Goal: Task Accomplishment & Management: Use online tool/utility

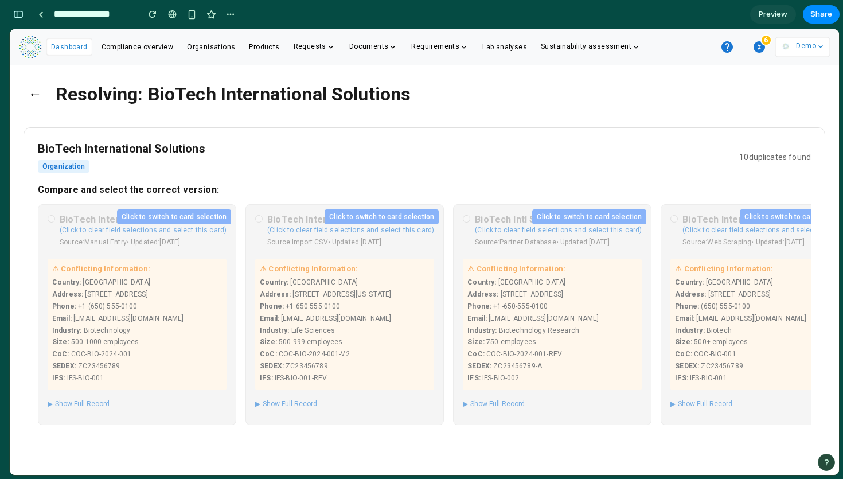
scroll to position [0, 6]
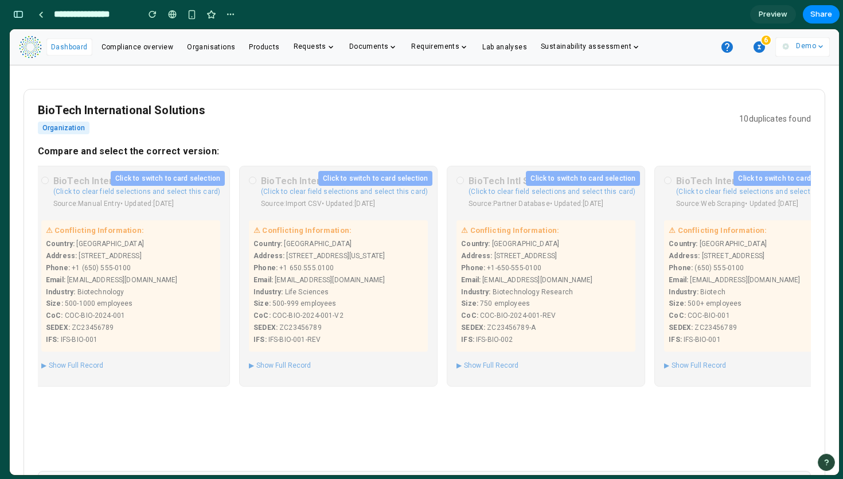
click at [337, 243] on div "Country : [GEOGRAPHIC_DATA]" at bounding box center [338, 244] width 170 height 10
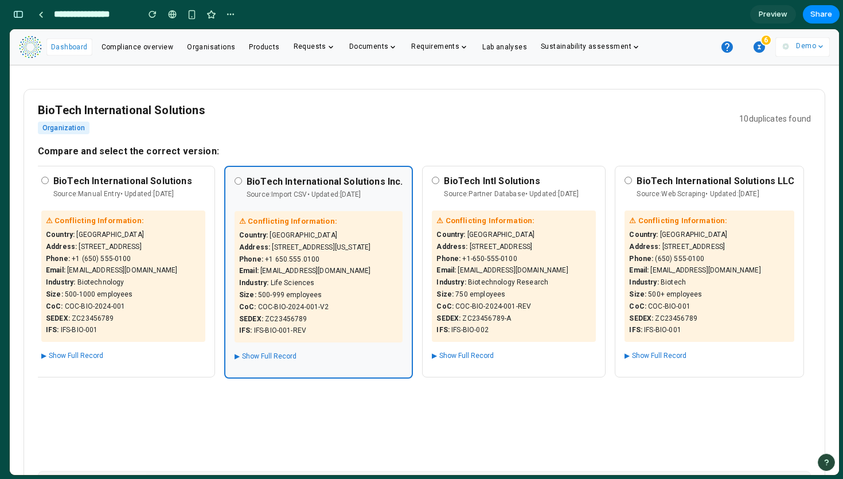
scroll to position [0, 0]
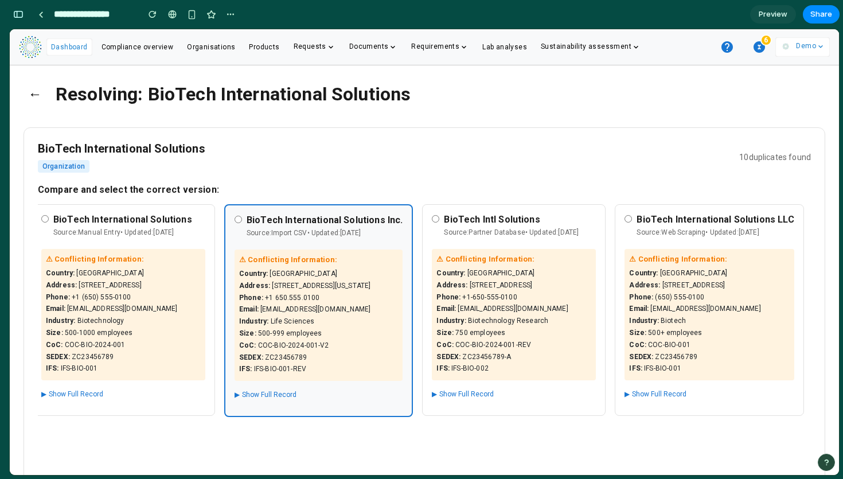
click at [34, 89] on button "←" at bounding box center [35, 94] width 23 height 30
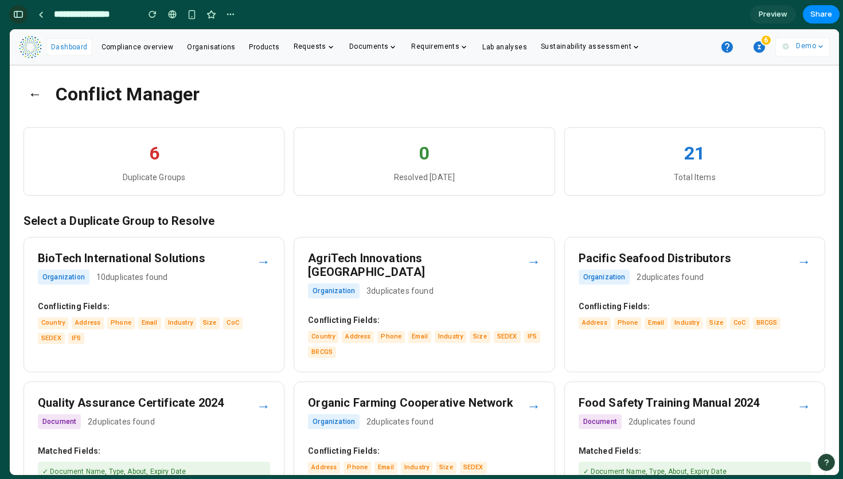
click at [17, 17] on div "button" at bounding box center [18, 14] width 10 height 8
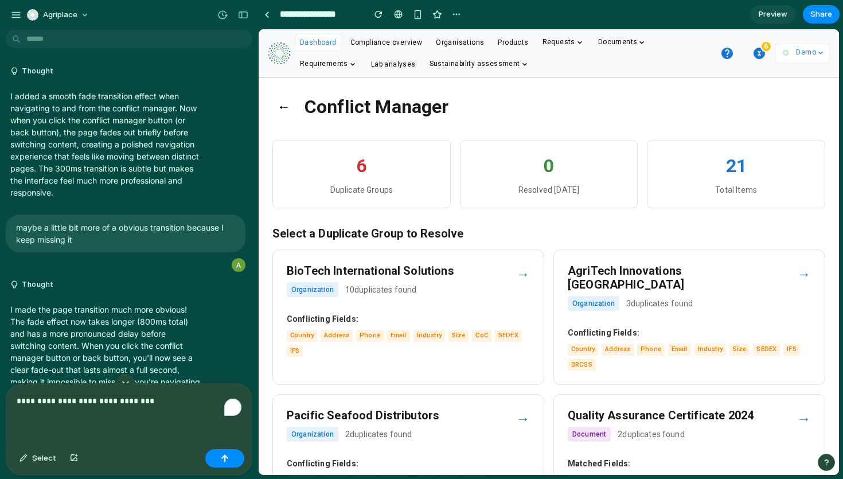
click at [131, 420] on div "**********" at bounding box center [128, 414] width 245 height 61
drag, startPoint x: 164, startPoint y: 405, endPoint x: 0, endPoint y: 389, distance: 164.8
click at [0, 389] on div "**********" at bounding box center [125, 429] width 251 height 92
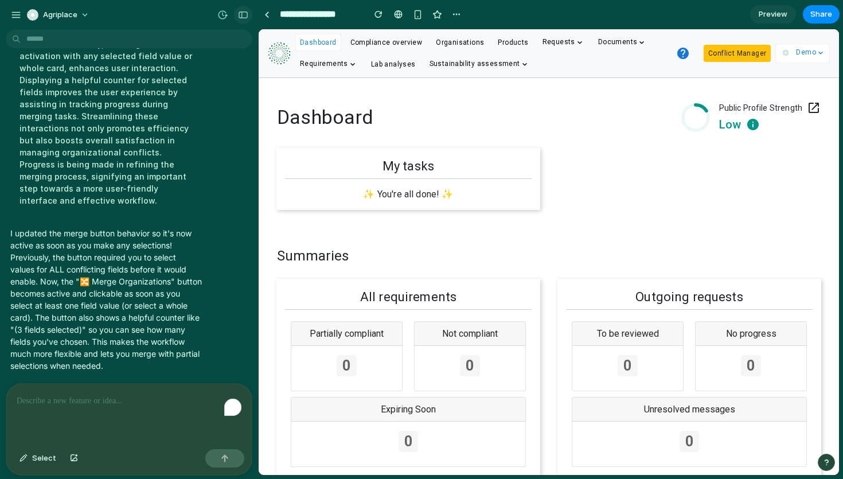
click at [244, 16] on div "button" at bounding box center [243, 15] width 10 height 8
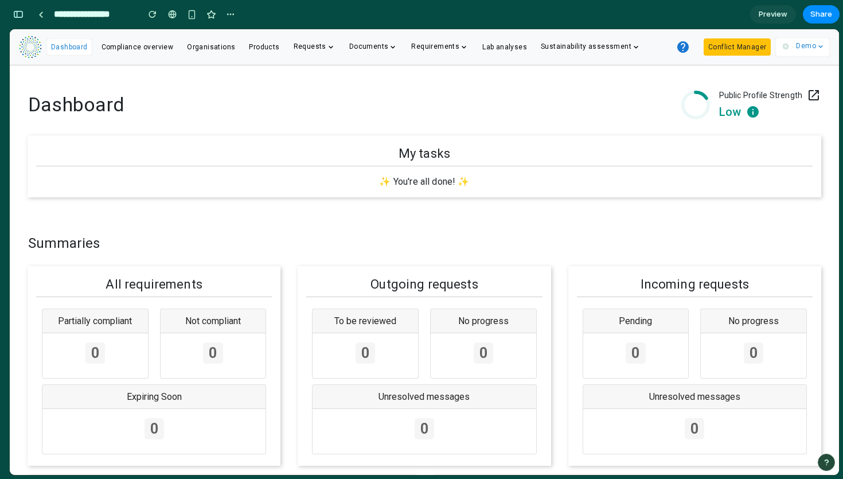
scroll to position [6081, 0]
click at [721, 48] on button "Conflict Manager" at bounding box center [737, 46] width 67 height 17
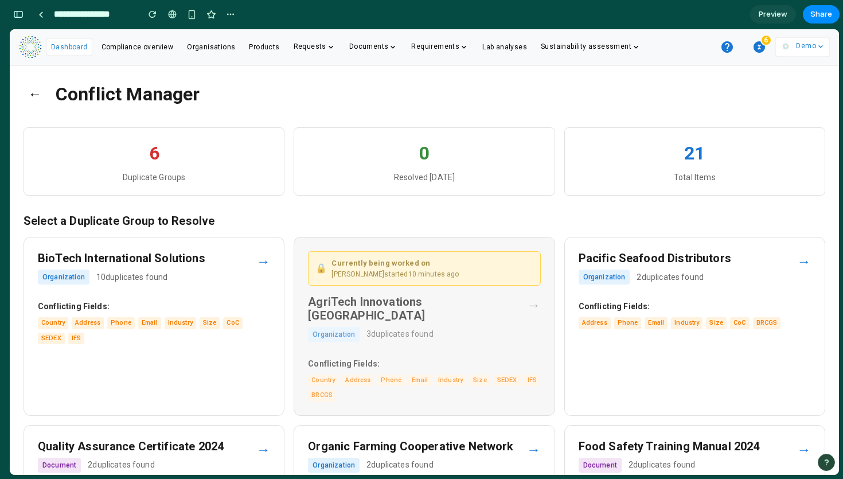
click at [426, 287] on div "🔒 Currently being worked on [PERSON_NAME] started 10 minutes ago AgriTech Innov…" at bounding box center [424, 326] width 261 height 179
click at [221, 332] on div "Country Address Phone Email Industry Size CoC SEDEX IFS" at bounding box center [154, 330] width 232 height 27
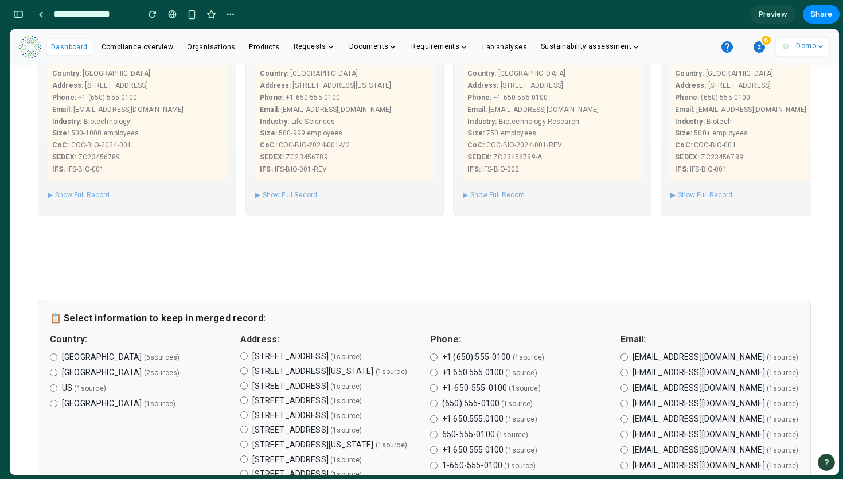
scroll to position [147, 0]
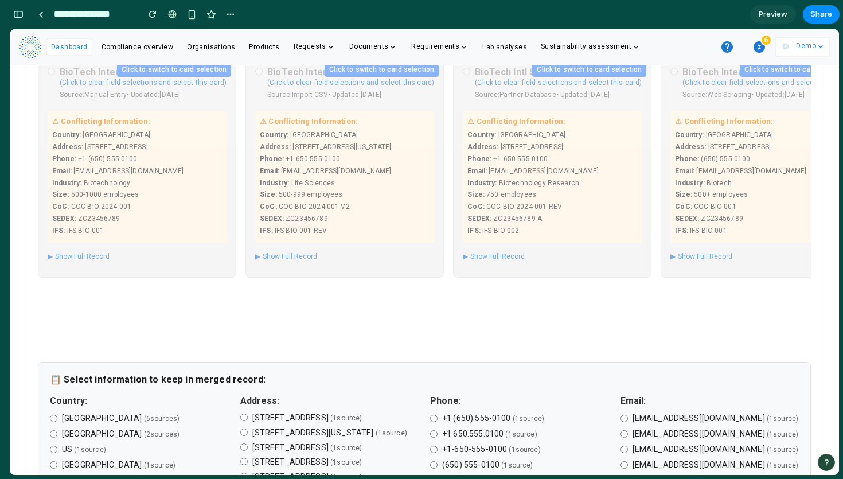
click at [77, 156] on div "Phone : [PHONE_NUMBER]" at bounding box center [137, 159] width 170 height 10
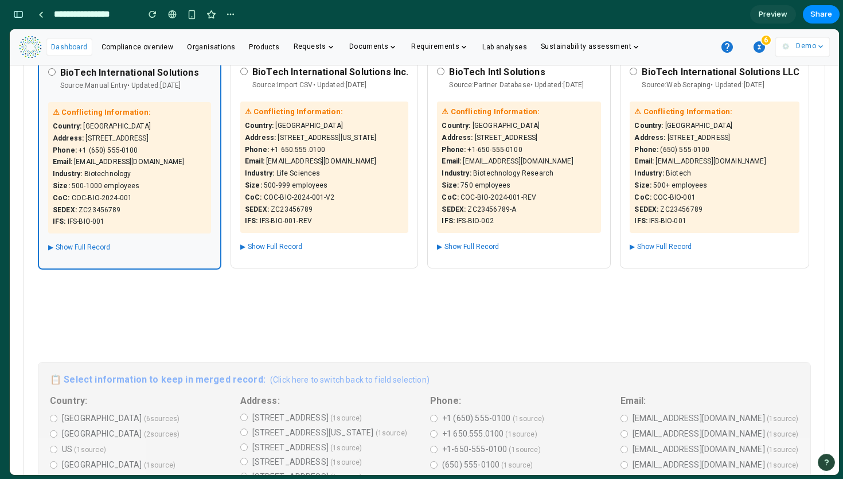
scroll to position [633, 0]
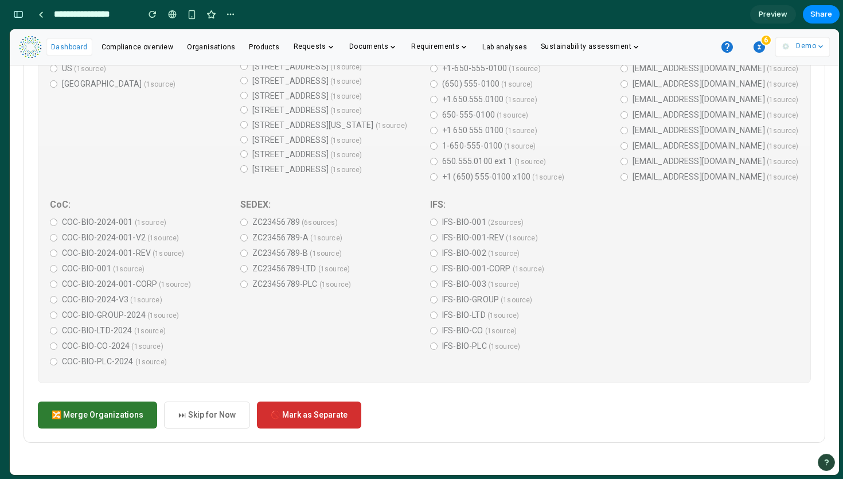
click at [101, 416] on button "🔀 Merge Organizations" at bounding box center [97, 414] width 119 height 27
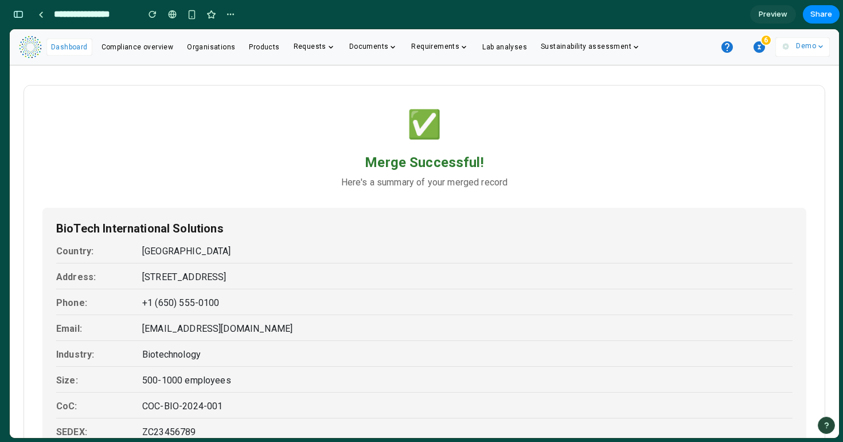
scroll to position [183, 0]
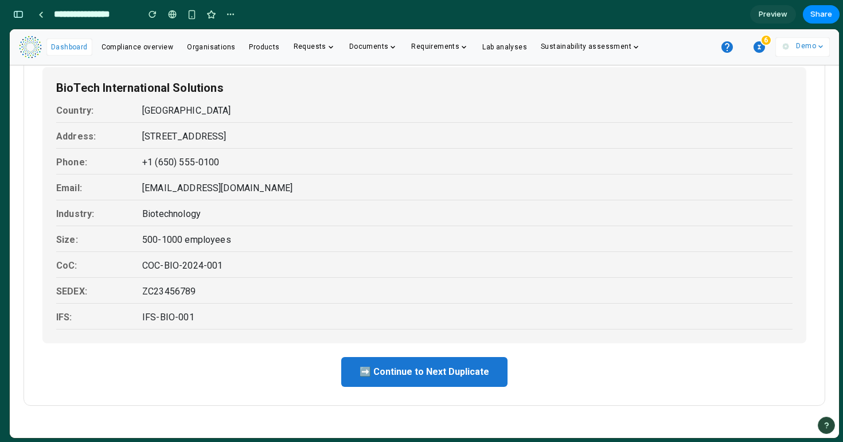
click at [432, 370] on button "➡️ Continue to Next Duplicate" at bounding box center [424, 372] width 166 height 30
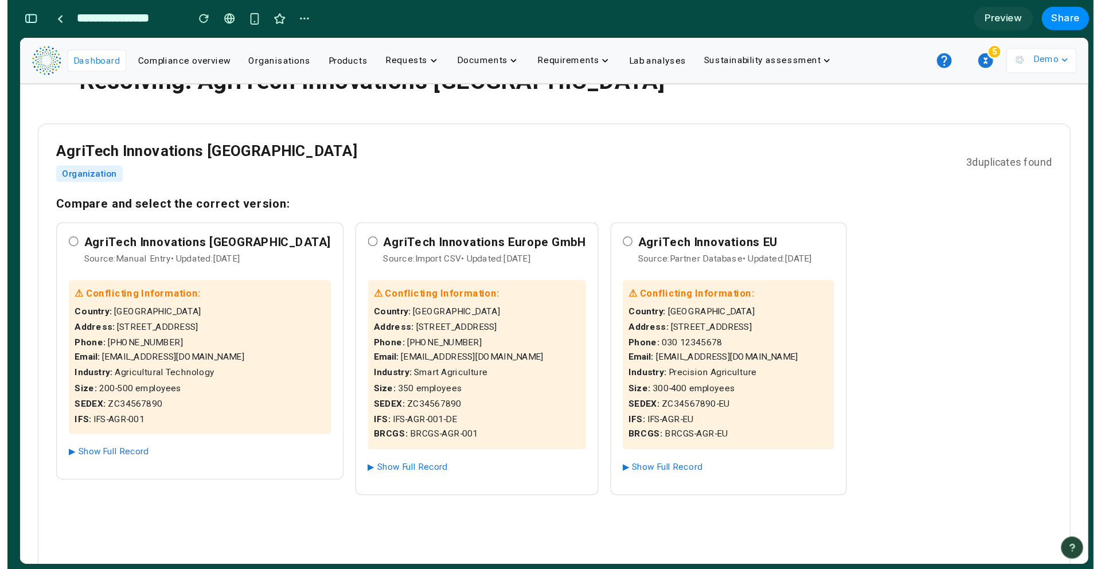
scroll to position [0, 0]
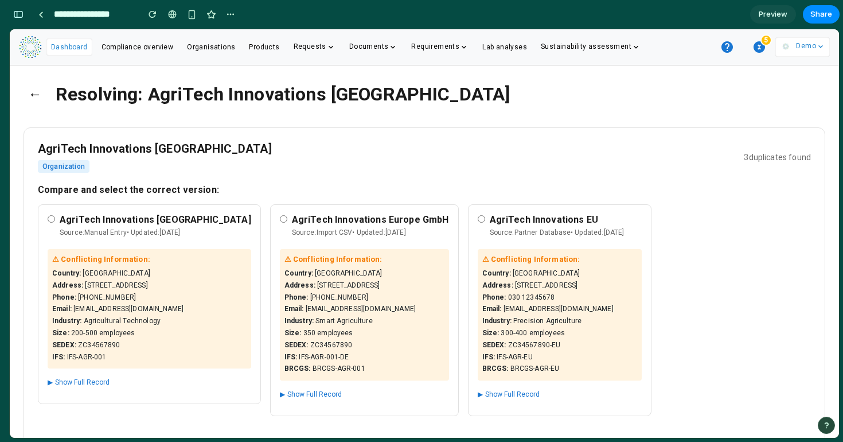
click at [34, 96] on button "←" at bounding box center [35, 94] width 23 height 30
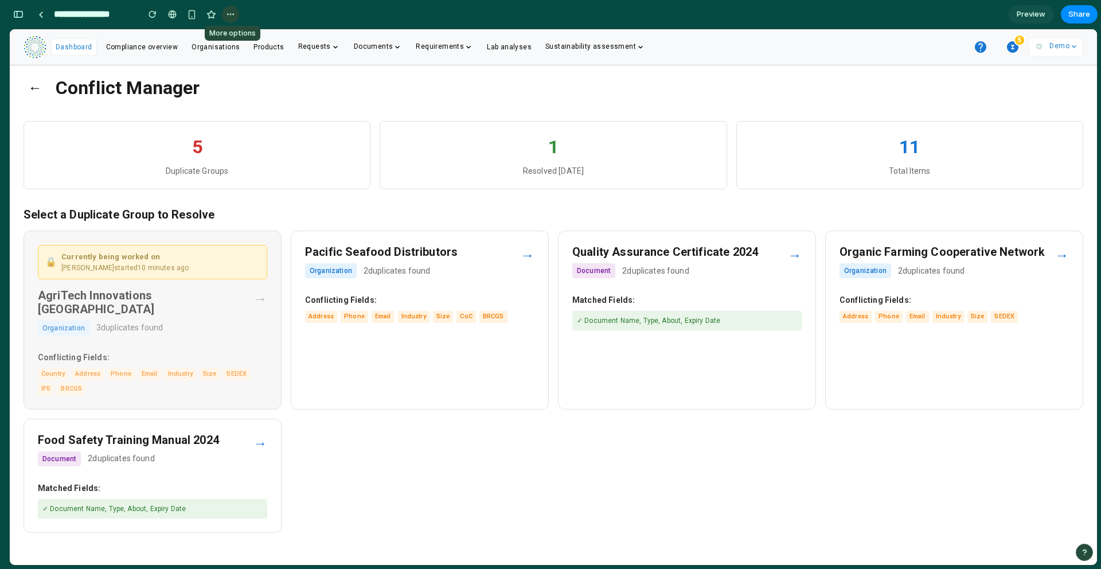
scroll to position [95, 0]
click at [127, 322] on div "3 duplicates found" at bounding box center [129, 328] width 67 height 12
click at [682, 294] on strong "Matched Fields:" at bounding box center [686, 300] width 229 height 12
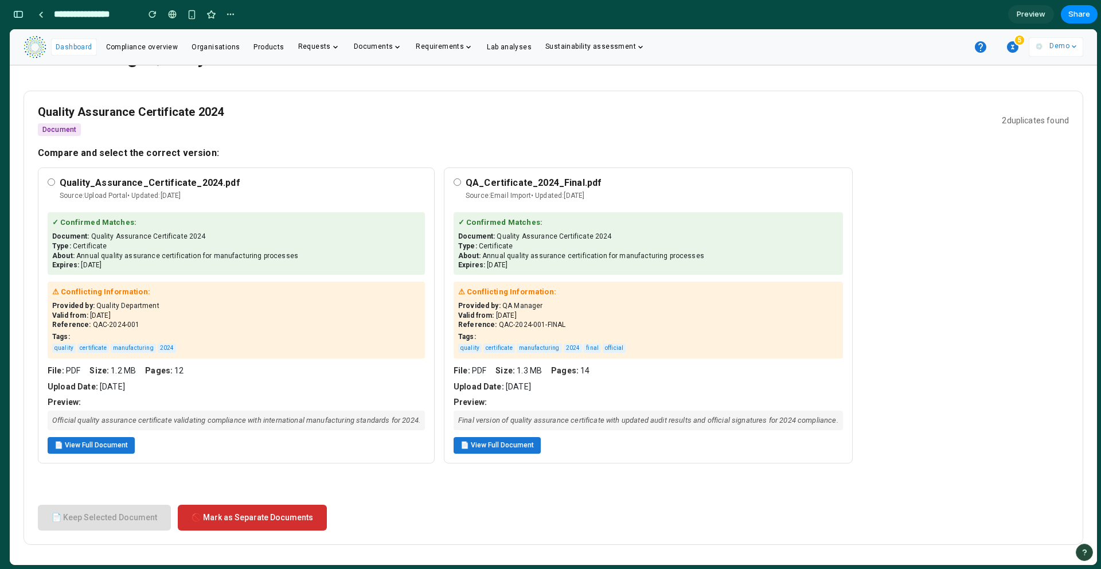
scroll to position [40, 0]
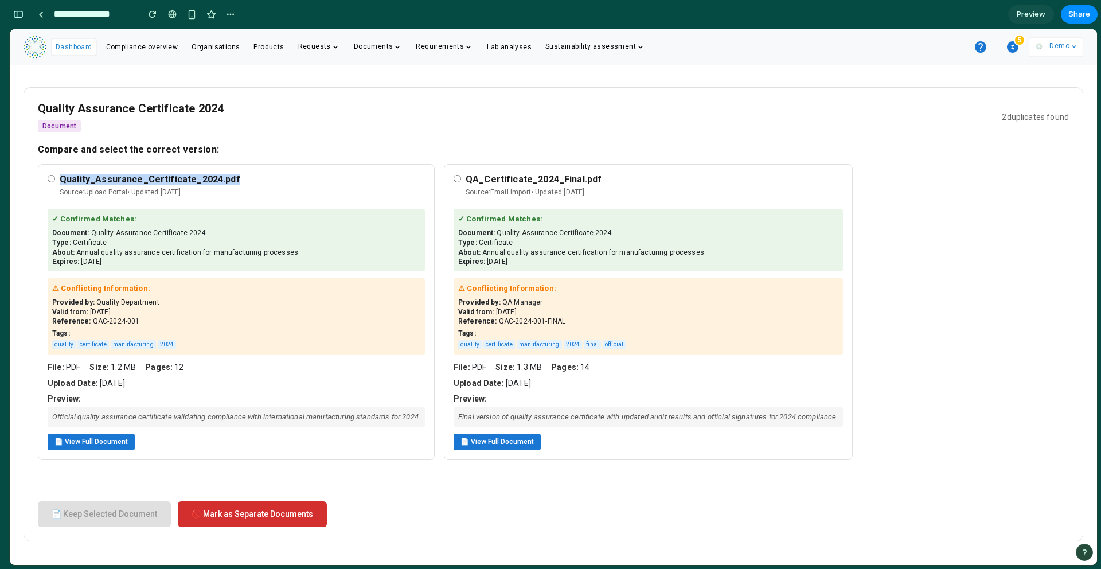
drag, startPoint x: 268, startPoint y: 217, endPoint x: 49, endPoint y: 219, distance: 219.0
click at [49, 219] on div "Quality_Assurance_Certificate_2024.pdf Source: Upload Portal • Updated: [DATE] …" at bounding box center [236, 312] width 397 height 296
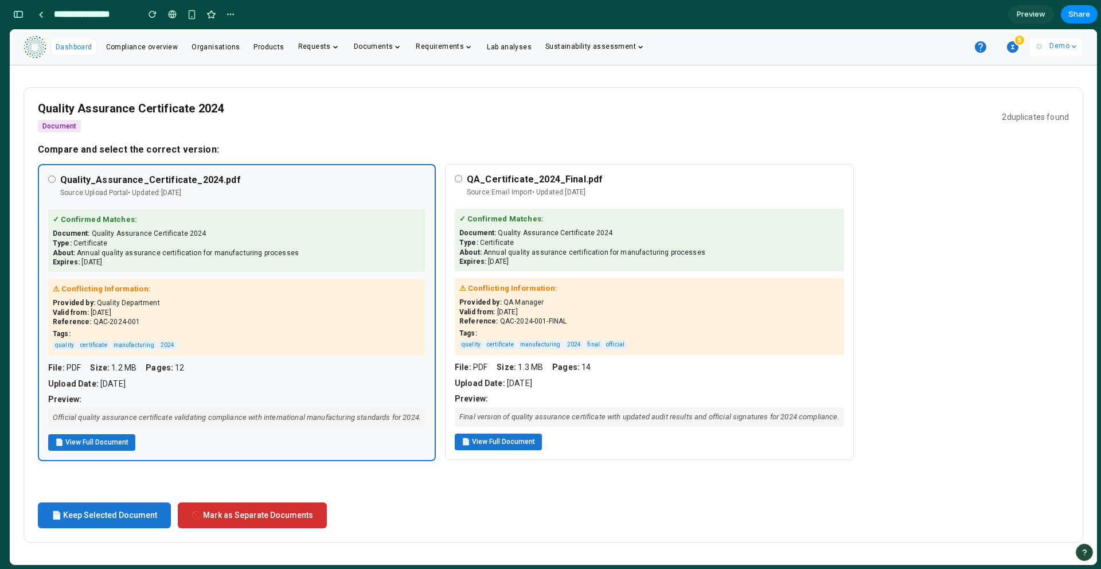
copy div "Quality_Assurance_Certificate_2024.pdf"
click at [59, 202] on div "Quality_Assurance_Certificate_2024.pdf Source: Upload Portal • Updated: [DATE]" at bounding box center [236, 188] width 377 height 28
drag, startPoint x: 63, startPoint y: 218, endPoint x: 259, endPoint y: 218, distance: 195.5
click at [259, 202] on div "Quality_Assurance_Certificate_2024.pdf Source: Upload Portal • Updated: [DATE]" at bounding box center [236, 188] width 377 height 28
copy h4 "Quality_Assurance_Certificate_2024.pdf"
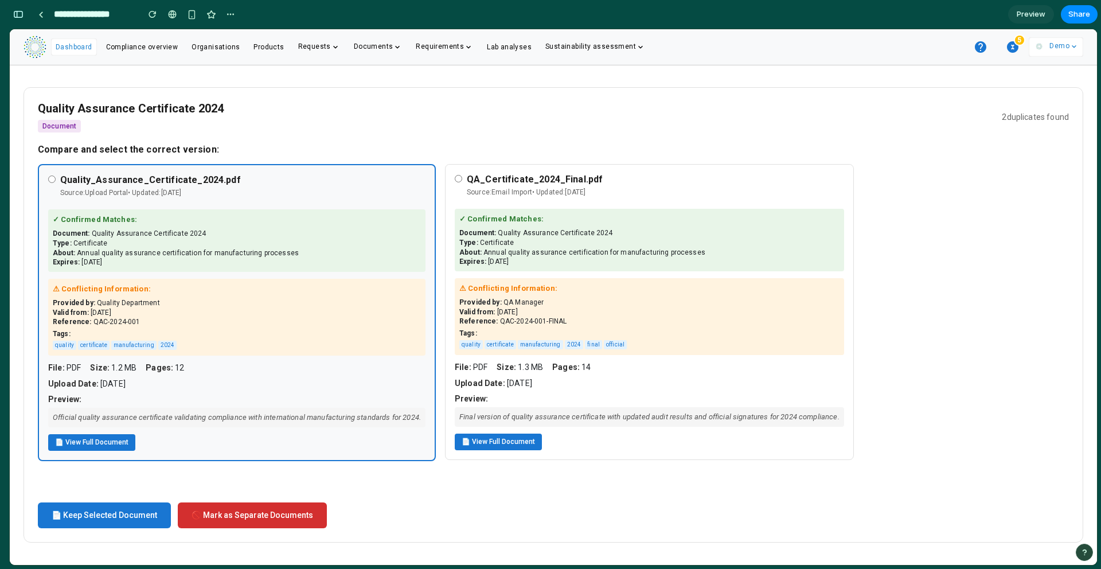
click at [235, 185] on h4 "Quality_Assurance_Certificate_2024.pdf" at bounding box center [242, 179] width 365 height 11
copy h4 "Quality_Assurance_Certificate_2024.pdf"
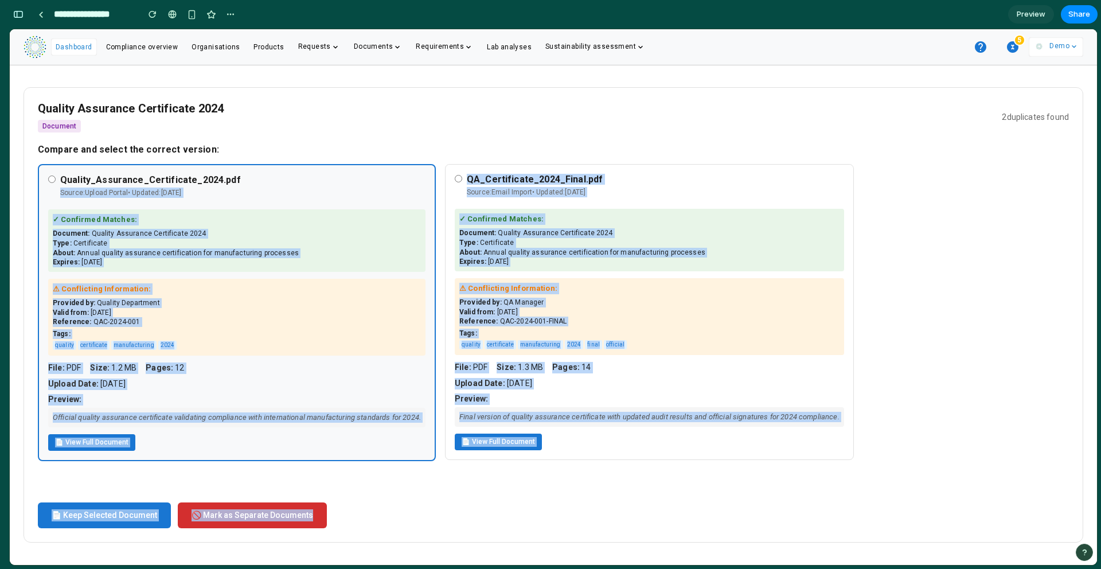
drag, startPoint x: 247, startPoint y: 217, endPoint x: 366, endPoint y: 638, distance: 438.0
click at [366, 478] on html "Dashboard Compliance overview Organisations Products Requests Documents Require…" at bounding box center [553, 297] width 1087 height 536
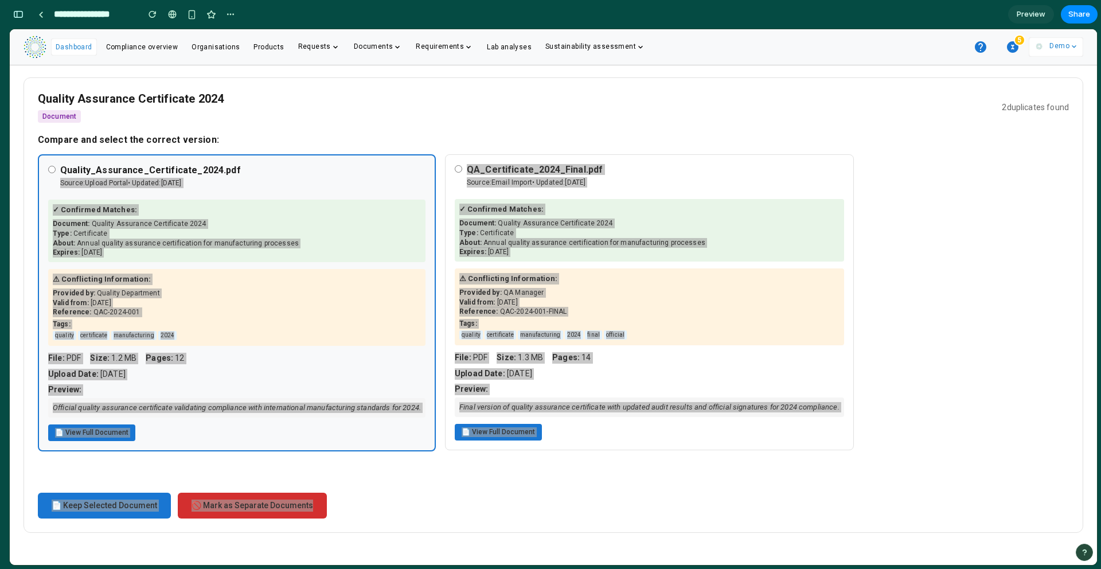
scroll to position [128, 0]
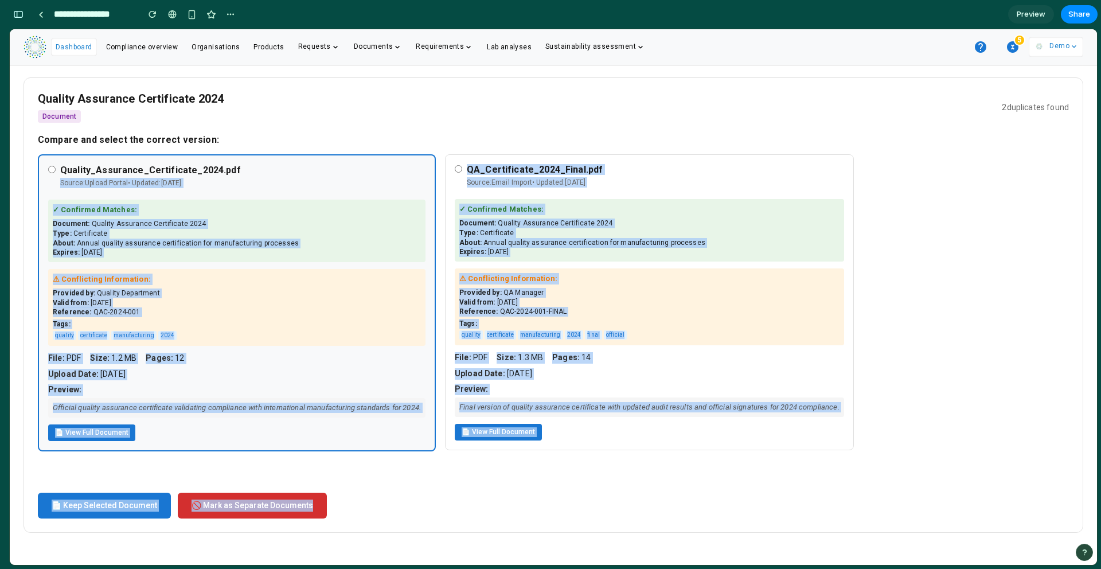
click at [239, 219] on div "Document: Quality Assurance Certificate 2024" at bounding box center [237, 224] width 368 height 10
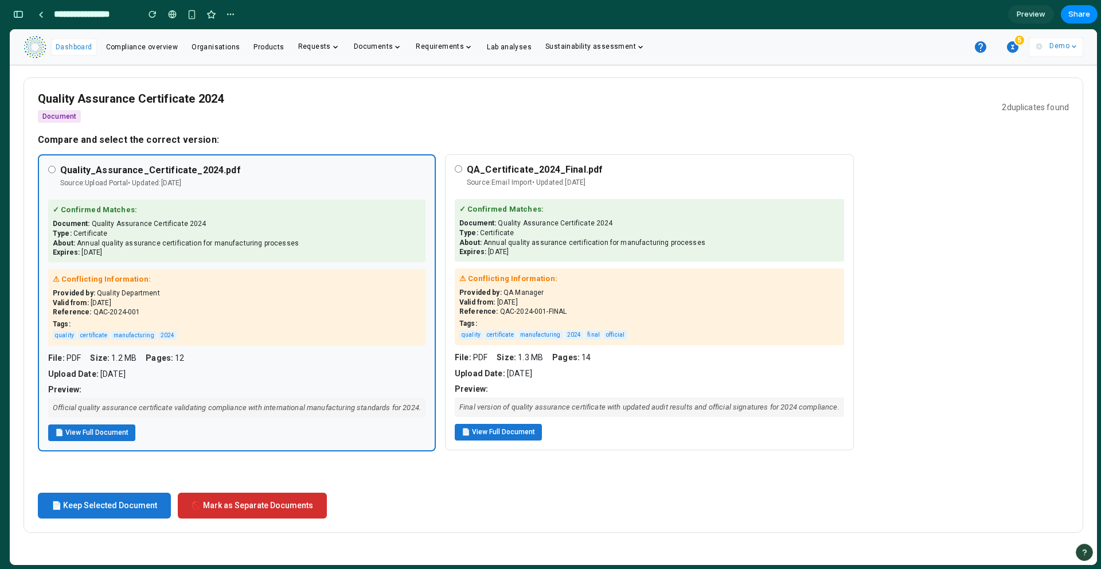
scroll to position [128, 0]
drag, startPoint x: 96, startPoint y: 182, endPoint x: 245, endPoint y: 190, distance: 149.3
click at [245, 219] on div "Document: Quality Assurance Certificate 2024 Type: Certificate About: Annual qu…" at bounding box center [237, 238] width 368 height 38
click at [220, 219] on div "Document: Quality Assurance Certificate 2024" at bounding box center [237, 224] width 368 height 10
copy div "Quality Assurance Certificate 2024"
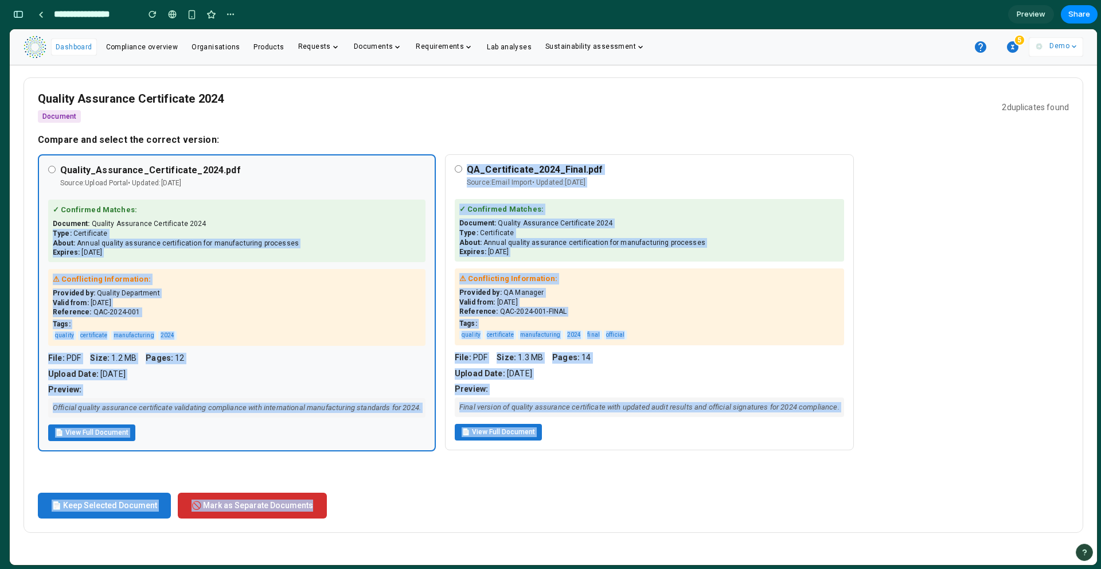
drag, startPoint x: 219, startPoint y: 181, endPoint x: 372, endPoint y: 568, distance: 416.0
click at [372, 478] on html "Dashboard Compliance overview Organisations Products Requests Documents Require…" at bounding box center [553, 297] width 1087 height 536
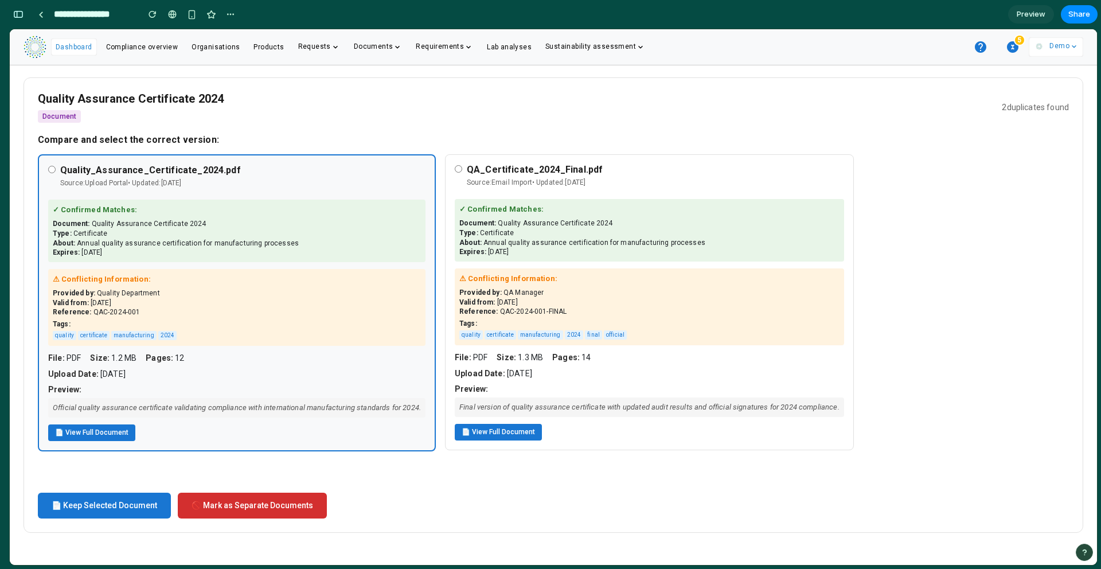
click at [266, 200] on div "✓ Confirmed Matches: Document: Quality Assurance Certificate 2024 Type: Certifi…" at bounding box center [236, 231] width 377 height 62
